Goal: Task Accomplishment & Management: Manage account settings

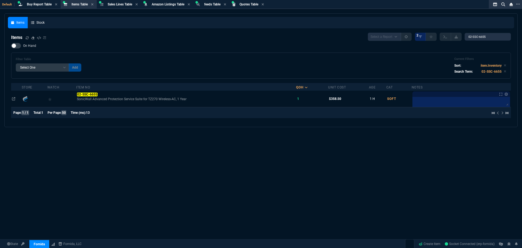
select select "8: NEPT"
select select
click at [41, 5] on span "Buy Report Table" at bounding box center [39, 4] width 25 height 4
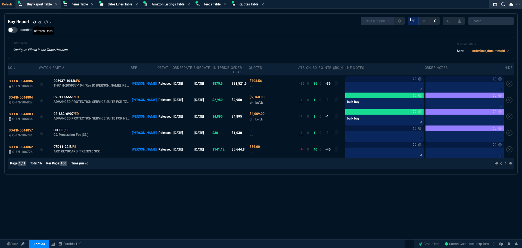
click at [32, 23] on div "Buy Report" at bounding box center [30, 21] width 45 height 7
click at [34, 23] on icon at bounding box center [34, 21] width 3 height 3
click at [246, 4] on span "Quotes Table" at bounding box center [248, 4] width 19 height 4
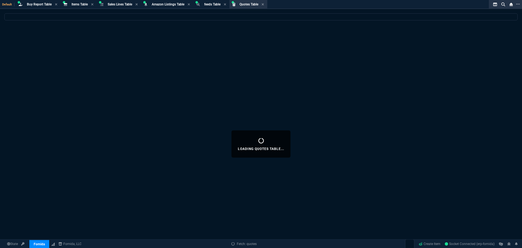
select select
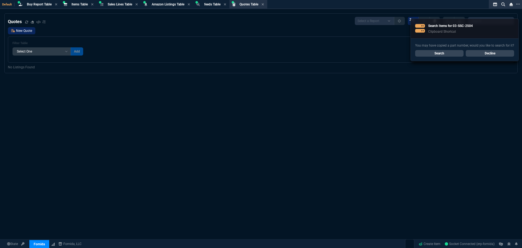
click at [18, 33] on link "New Quote" at bounding box center [21, 30] width 27 height 7
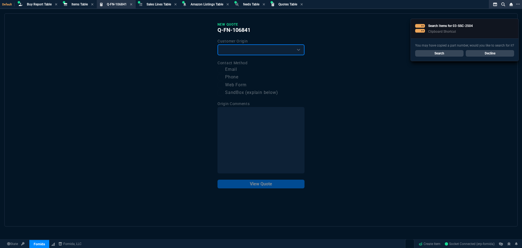
click at [252, 49] on select "Existing Customer Amazon Lead (first order) Website Lead (first order) Called (…" at bounding box center [260, 49] width 87 height 11
select select "existing"
click at [217, 45] on select "Existing Customer Amazon Lead (first order) Website Lead (first order) Called (…" at bounding box center [260, 49] width 87 height 11
click at [224, 68] on label "Email" at bounding box center [260, 69] width 87 height 7
click at [224, 68] on input "Email" at bounding box center [220, 69] width 7 height 7
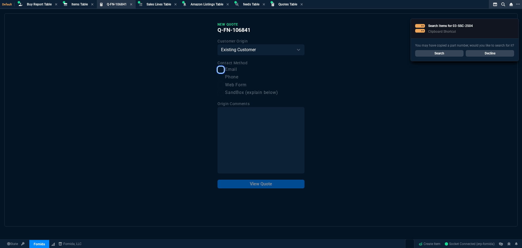
checkbox input "true"
click at [274, 185] on button "View Quote" at bounding box center [260, 183] width 87 height 9
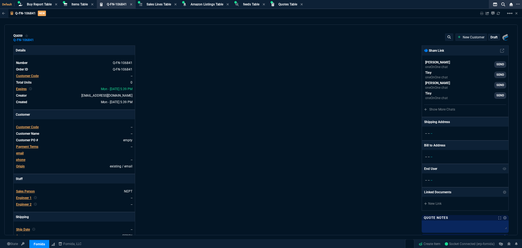
click at [33, 76] on span "Customer Code" at bounding box center [27, 76] width 23 height 4
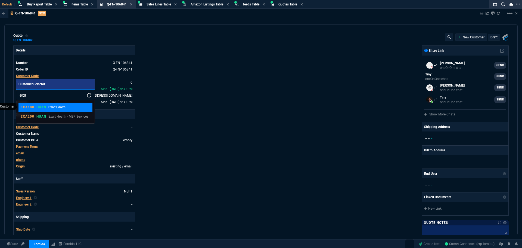
type input "exal"
click at [47, 106] on div "EXA100 HUAN Exalt Health" at bounding box center [43, 107] width 45 height 5
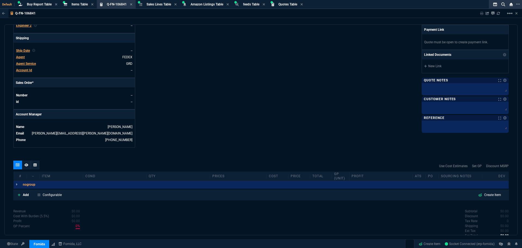
scroll to position [190, 0]
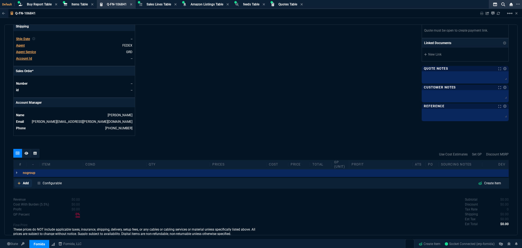
click at [26, 183] on p "Add" at bounding box center [26, 182] width 6 height 5
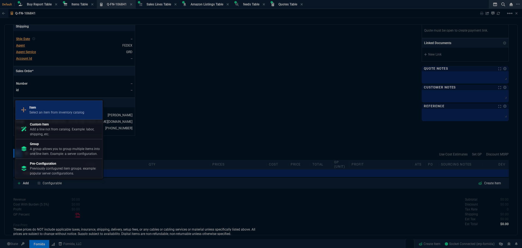
click at [49, 111] on p "Select an item from inventory catalog" at bounding box center [56, 112] width 55 height 5
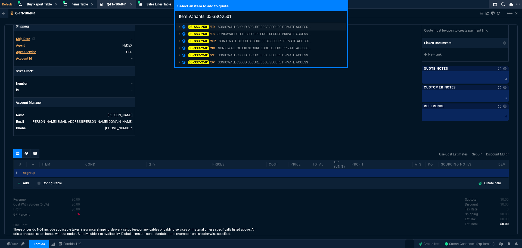
type input "Item Variants: 03-SSC-2501"
click at [197, 26] on mark "03-SSC-2501" at bounding box center [198, 27] width 20 height 4
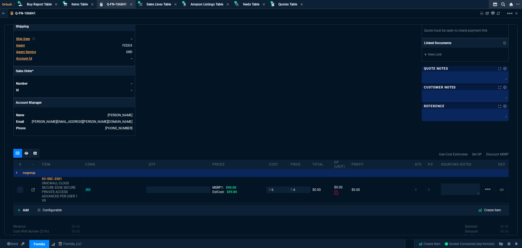
type input "0"
type input "100"
click at [157, 189] on input "number" at bounding box center [178, 189] width 59 height 6
type input "1"
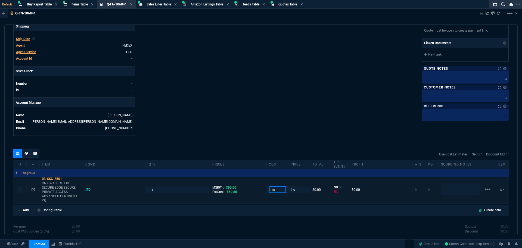
type input "7"
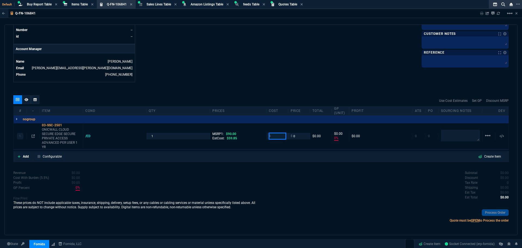
scroll to position [246, 0]
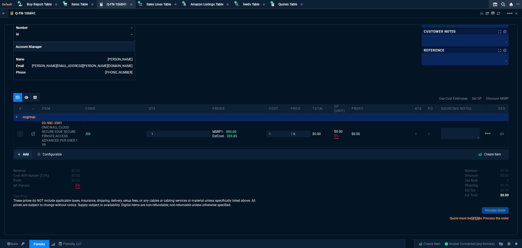
click at [23, 154] on p "Add" at bounding box center [26, 154] width 6 height 5
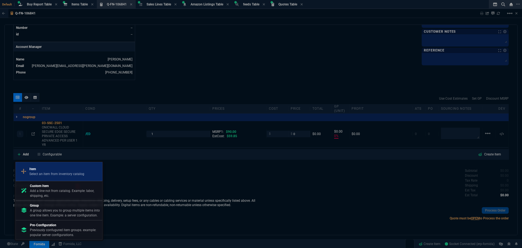
click at [44, 172] on p "Select an item from inventory catalog" at bounding box center [56, 173] width 55 height 5
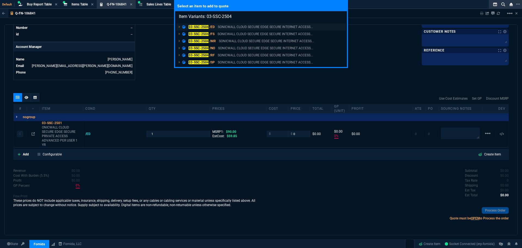
type input "Item Variants: 03-SSC-2504"
click at [202, 26] on mark "03-SSC-2504" at bounding box center [198, 27] width 20 height 4
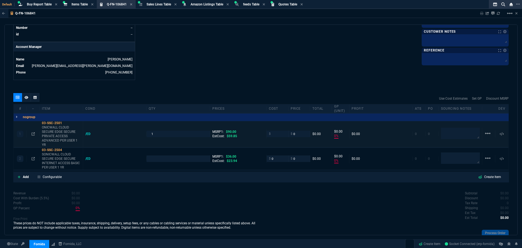
type input "0"
type input "100"
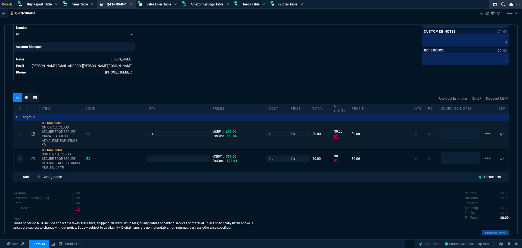
type input "100"
click at [160, 154] on div "2 03-SSC-2504 SONICWALL CLOUD SECURE EDGE SECURE INTERNET ACCESS BASIC PER USER…" at bounding box center [261, 159] width 495 height 22
click at [161, 158] on input "number" at bounding box center [178, 158] width 59 height 6
type input "1"
drag, startPoint x: 299, startPoint y: 160, endPoint x: 270, endPoint y: 161, distance: 28.6
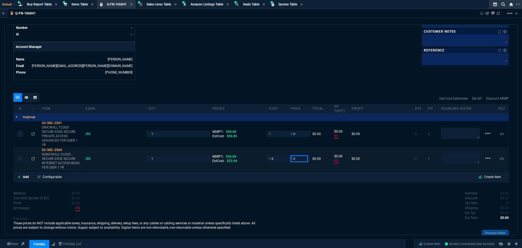
click at [271, 161] on div "2 03-SSC-2504 SONICWALL CLOUD SECURE EDGE SECURE INTERNET ACCESS BASIC PER USER…" at bounding box center [261, 159] width 495 height 22
type input "28"
click at [281, 137] on div "1 03-SSC-2501 ONICWALL CLOUD SECURE EDGE SECURE PRIVATE ACCESS ADVANCED PER USE…" at bounding box center [261, 134] width 495 height 26
type input "28"
type input "100"
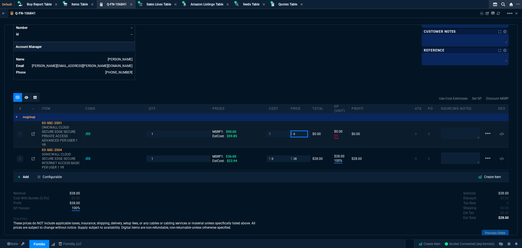
type input "28"
type input "22"
type input "70"
type input "100"
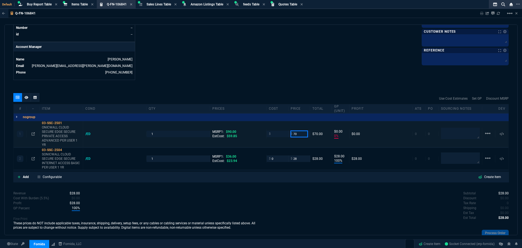
type input "70"
type input "22"
type input "70"
click at [66, 150] on icon at bounding box center [65, 149] width 3 height 3
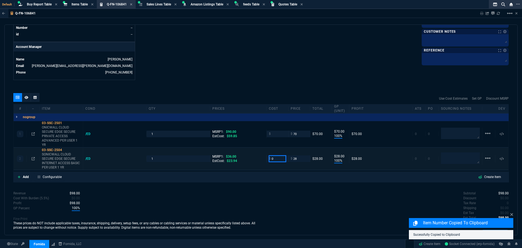
drag, startPoint x: 276, startPoint y: 159, endPoint x: 250, endPoint y: 161, distance: 27.0
click at [250, 161] on div "2 03-SSC-2504 SONICWALL CLOUD SECURE EDGE SECURE INTERNET ACCESS BASIC PER USER…" at bounding box center [261, 159] width 495 height 22
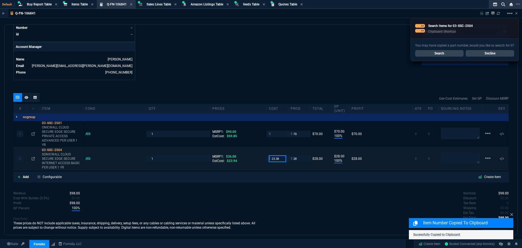
type input "23.38"
type input "17"
type input "5"
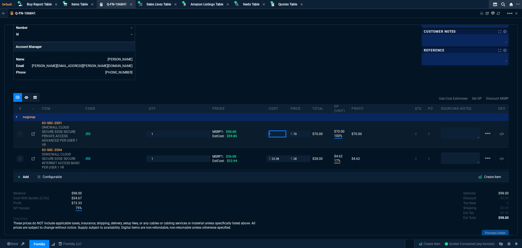
click at [277, 135] on input "number" at bounding box center [277, 133] width 17 height 6
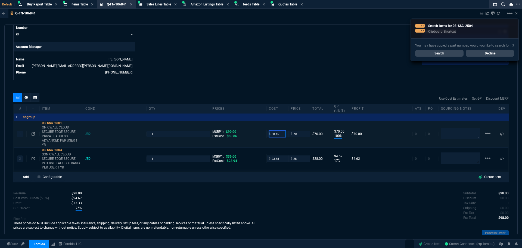
type input "58.45"
type input "16"
type input "12"
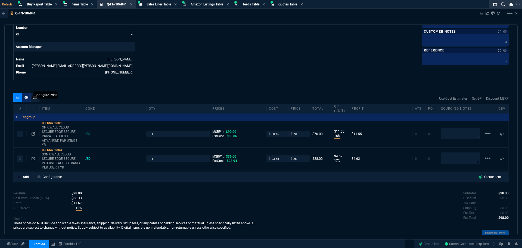
click at [27, 97] on icon at bounding box center [26, 97] width 4 height 3
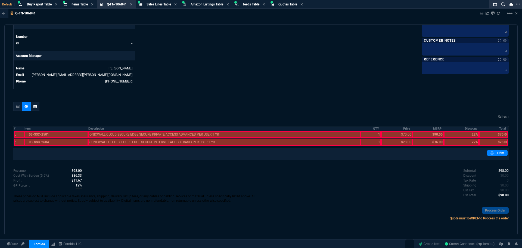
click at [14, 136] on div at bounding box center [19, 134] width 11 height 7
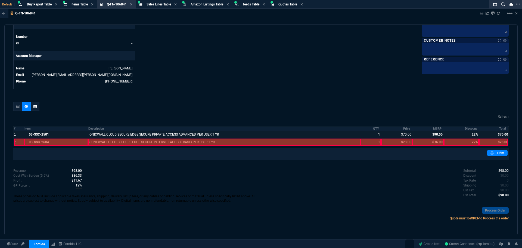
click at [15, 139] on div at bounding box center [19, 141] width 11 height 7
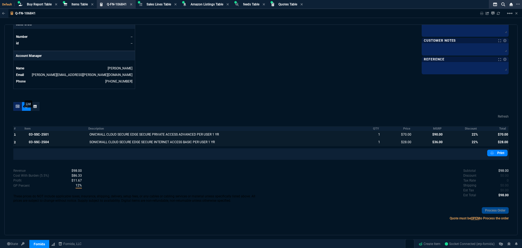
click at [15, 105] on div at bounding box center [17, 106] width 9 height 9
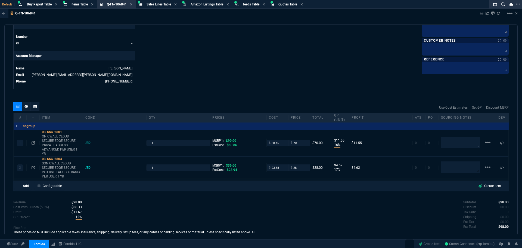
type input "16"
type input "12"
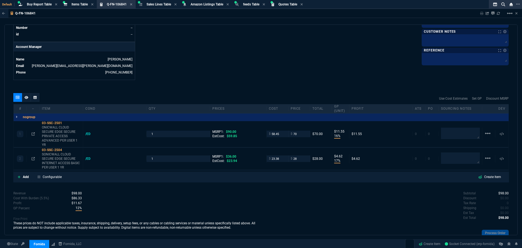
type input "17"
type input "5"
type input "22"
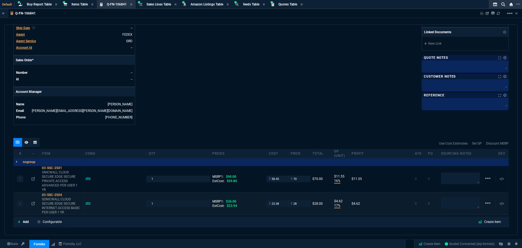
scroll to position [217, 0]
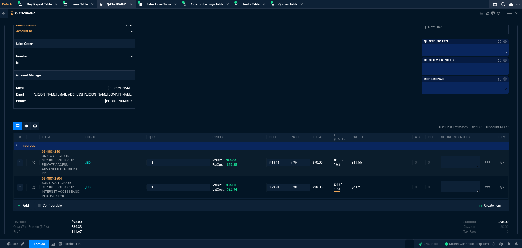
drag, startPoint x: 302, startPoint y: 157, endPoint x: 300, endPoint y: 159, distance: 2.9
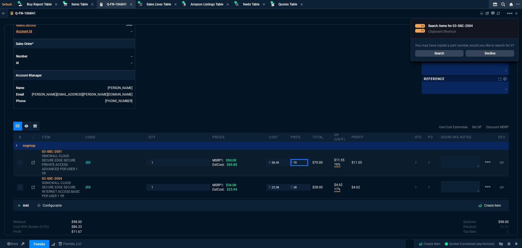
drag, startPoint x: 286, startPoint y: 163, endPoint x: 274, endPoint y: 162, distance: 11.4
click at [274, 162] on div "1 03-SSC-2501 ONICWALL CLOUD SECURE EDGE SECURE PRIVATE ACCESS ADVANCED PER USE…" at bounding box center [261, 162] width 495 height 26
type input "72"
drag, startPoint x: 297, startPoint y: 189, endPoint x: 279, endPoint y: 189, distance: 18.0
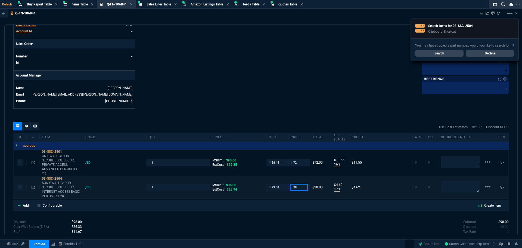
click at [279, 189] on div "2 03-SSC-2504 SONICWALL CLOUD SECURE EDGE SECURE INTERNET ACCESS BASIC PER USER…" at bounding box center [261, 187] width 495 height 22
type input "19"
type input "14"
type input "20"
type input "30"
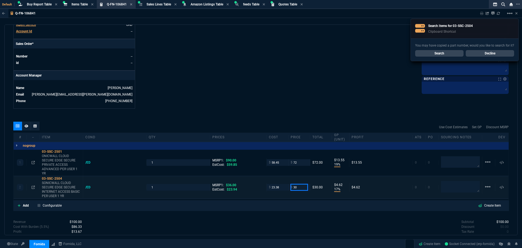
type input "30"
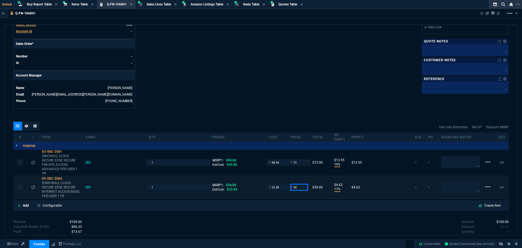
type input "22"
type input "7"
type input "17"
type input "30"
click at [320, 117] on div "quote Q-FN-106841 Exalt Health draft Fornida, LLC 2609 Technology Dr Suite 300 …" at bounding box center [260, 129] width 513 height 210
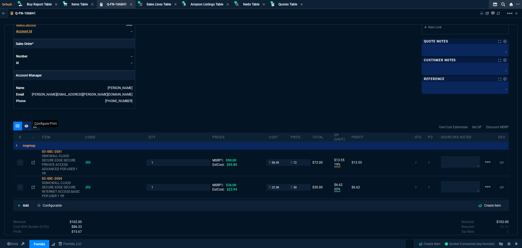
click at [27, 128] on nx-icon at bounding box center [26, 126] width 4 height 4
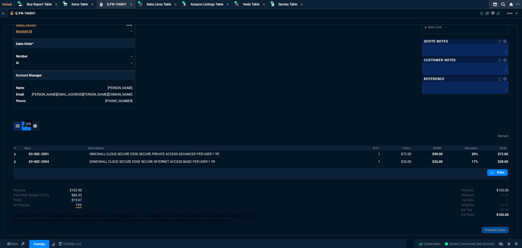
click at [17, 127] on icon at bounding box center [18, 125] width 4 height 3
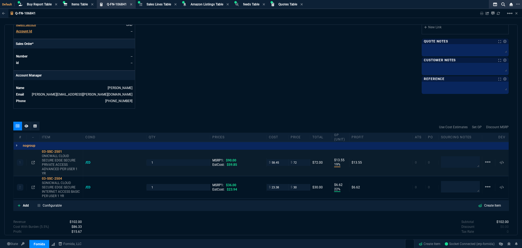
type input "19"
type input "14"
type input "22"
type input "7"
type input "20"
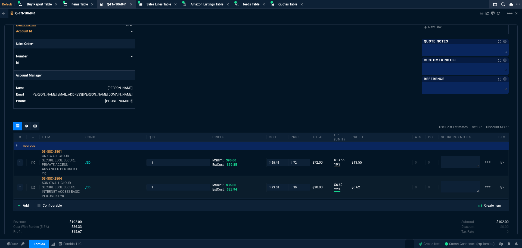
type input "17"
drag, startPoint x: 291, startPoint y: 188, endPoint x: 282, endPoint y: 188, distance: 9.0
click at [284, 188] on div "2 03-SSC-2504 SONICWALL CLOUD SECURE EDGE SECURE INTERNET ACCESS BASIC PER USER…" at bounding box center [261, 187] width 495 height 22
type input "29"
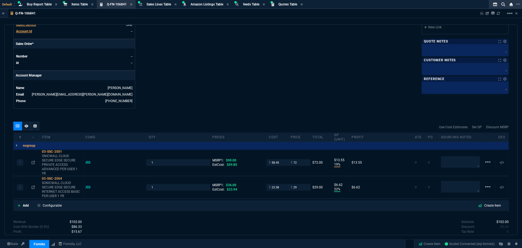
type input "29"
type input "19"
type input "6"
type input "19"
click at [27, 127] on icon at bounding box center [26, 125] width 4 height 3
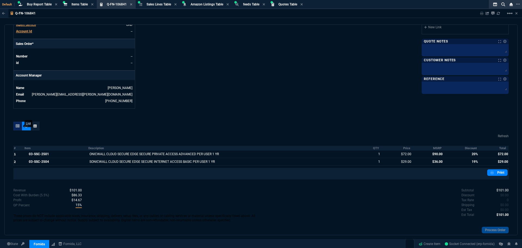
click at [17, 124] on icon at bounding box center [18, 125] width 4 height 3
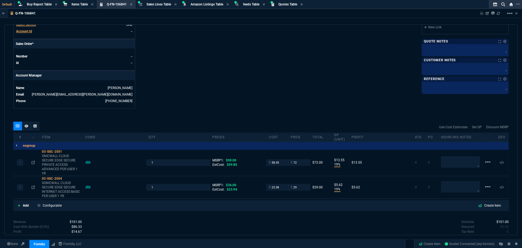
type input "19"
type input "14"
type input "19"
type input "6"
type input "20"
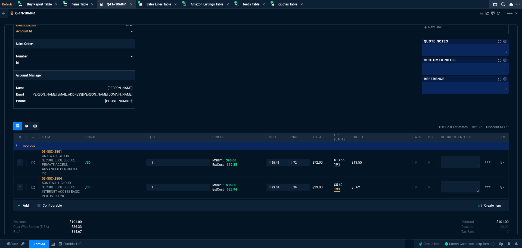
type input "19"
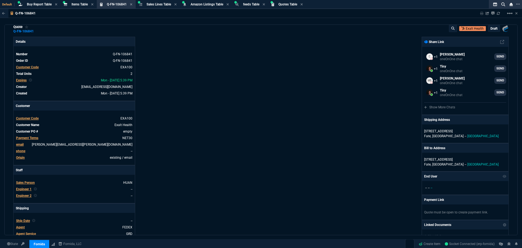
scroll to position [0, 0]
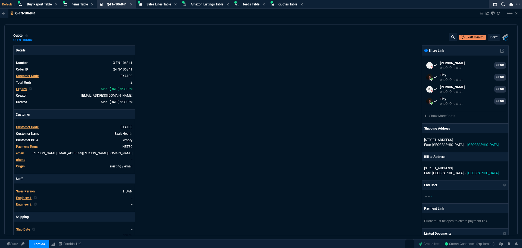
click at [493, 37] on p "draft" at bounding box center [493, 37] width 7 height 4
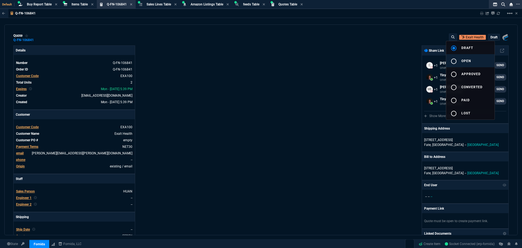
click at [455, 60] on mat-icon "radio_button_unchecked" at bounding box center [453, 61] width 7 height 7
type input "19"
type input "14"
type input "19"
type input "6"
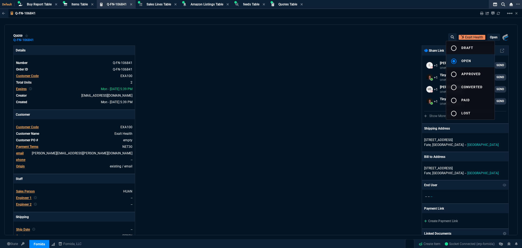
type input "20"
type input "19"
click at [361, 45] on div at bounding box center [261, 124] width 522 height 248
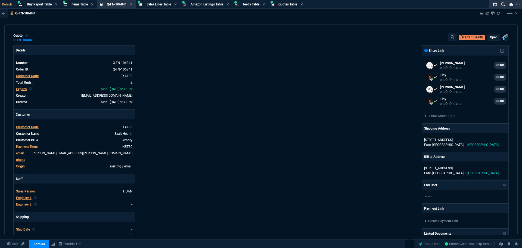
click at [321, 50] on div "Fornida, LLC 2609 Technology Dr Suite 300 Plano, TX 75074 Share Link Cody Taylo…" at bounding box center [385, 185] width 248 height 281
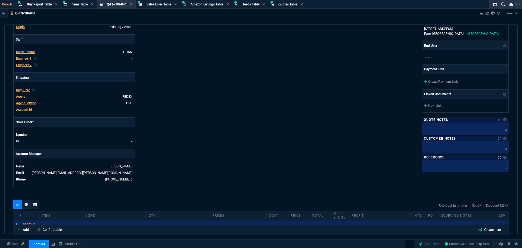
scroll to position [163, 0]
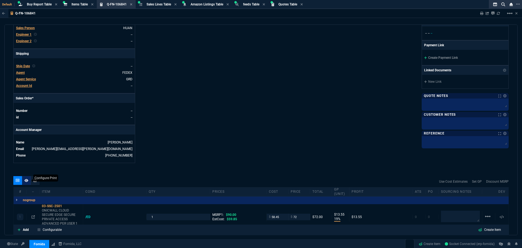
click at [27, 181] on icon at bounding box center [26, 180] width 4 height 3
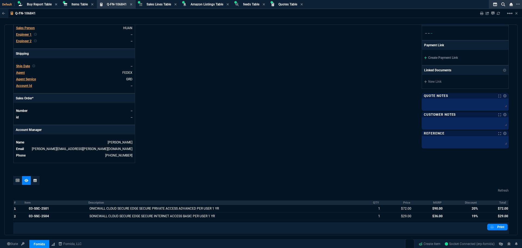
click at [434, 203] on th "MSRP" at bounding box center [427, 202] width 31 height 5
click at [459, 204] on th "Discount" at bounding box center [461, 202] width 35 height 5
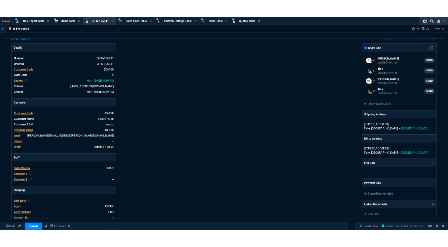
scroll to position [0, 0]
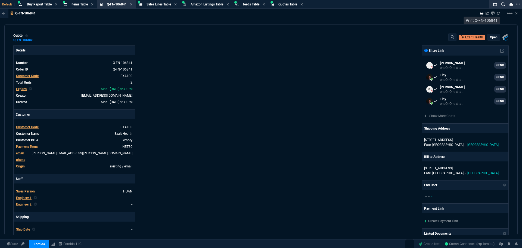
click at [482, 14] on icon at bounding box center [481, 13] width 3 height 3
drag, startPoint x: 107, startPoint y: 63, endPoint x: 124, endPoint y: 56, distance: 18.1
click at [108, 63] on icon at bounding box center [109, 62] width 3 height 3
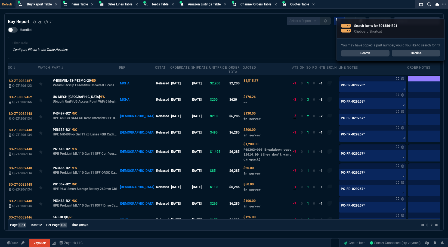
select select "8: NEPT"
drag, startPoint x: 0, startPoint y: 0, endPoint x: 166, endPoint y: 24, distance: 167.6
click at [227, 25] on div "Buy Report Select a Report Not Purchased 1" at bounding box center [224, 21] width 432 height 8
click at [79, 5] on span "Items Table" at bounding box center [79, 4] width 16 height 4
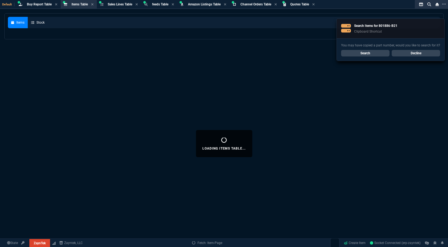
select select
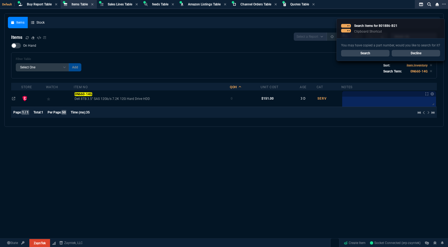
click at [371, 52] on link "Search" at bounding box center [365, 53] width 48 height 7
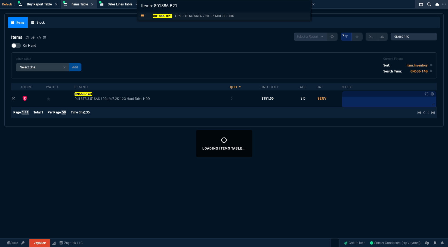
click at [163, 16] on mark "801886-B21" at bounding box center [162, 16] width 19 height 4
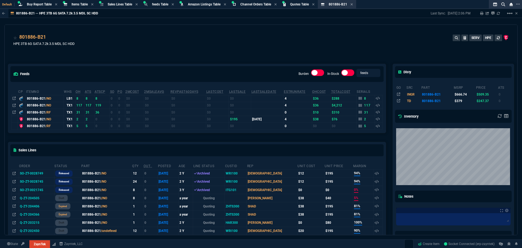
click at [348, 28] on div "801886-B21 HPE 3TB 6G SATA 7.2k 3.5 MDL SC HDD SERV HPE" at bounding box center [261, 41] width 513 height 32
click at [215, 64] on div "feeds Burden In-Stock feeds prices cp ItemNo WHS OH ATS ATSCP SO PO 2MCost 2MSa…" at bounding box center [197, 98] width 378 height 69
click at [365, 40] on div "801886-B21 HPE 3TB 6G SATA 7.2k 3.5 MDL SC HDD SERV HPE" at bounding box center [260, 42] width 495 height 19
click at [353, 4] on icon at bounding box center [351, 4] width 2 height 3
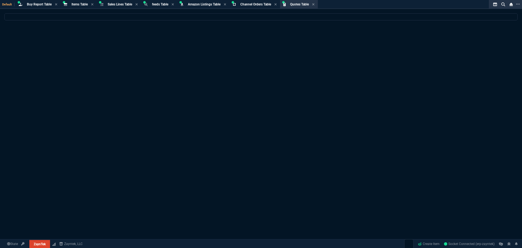
select select
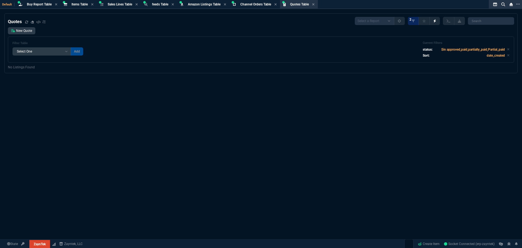
click at [351, 20] on div "Quotes Select a Report Fruit (MTD) APPROVED Quotes 2" at bounding box center [261, 21] width 506 height 8
click at [26, 21] on icon at bounding box center [26, 21] width 3 height 3
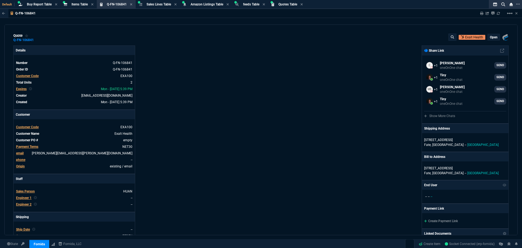
select select "8: NEPT"
click at [132, 3] on icon at bounding box center [131, 4] width 2 height 2
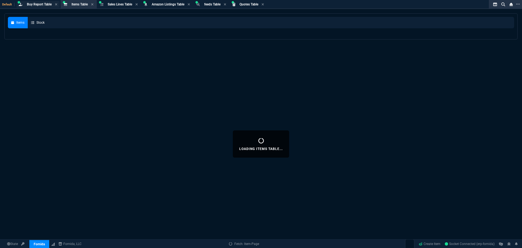
select select
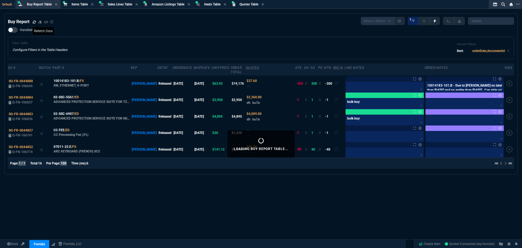
click at [35, 22] on icon at bounding box center [34, 21] width 3 height 3
